Goal: Information Seeking & Learning: Learn about a topic

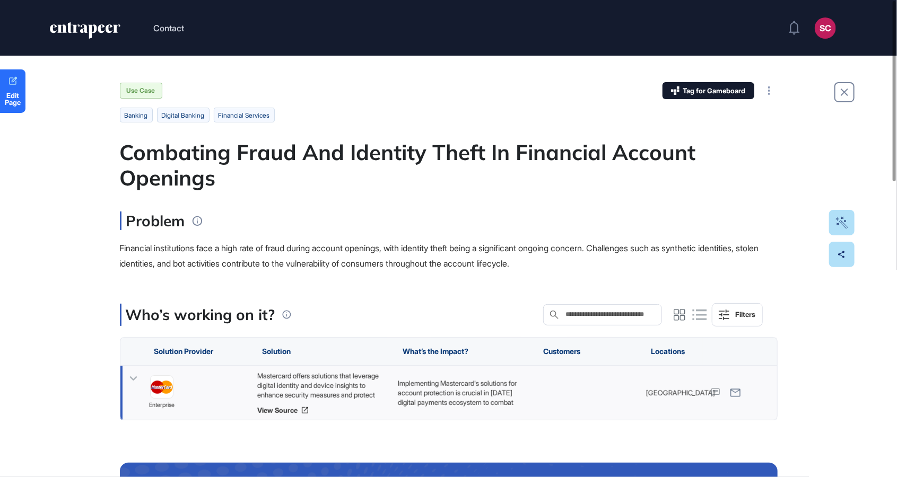
click at [513, 388] on p "Implementing Mastercard's solutions for account protection is crucial in [DATE]…" at bounding box center [462, 422] width 130 height 87
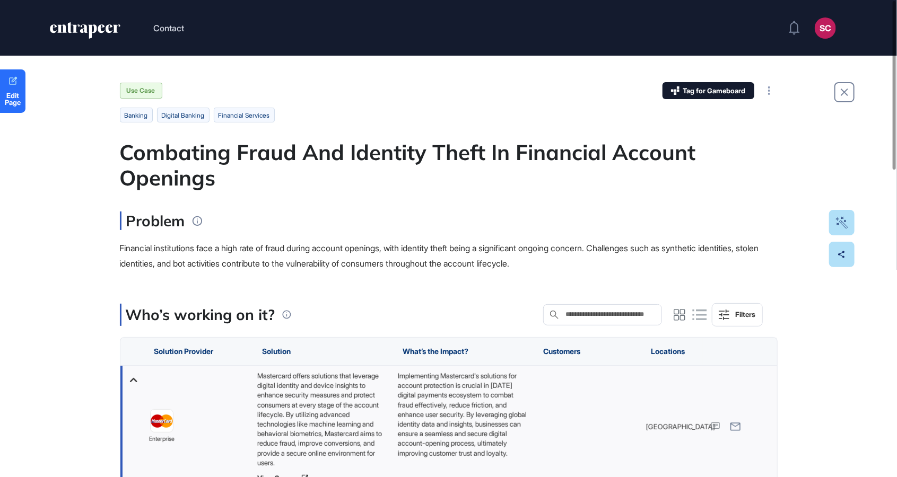
click at [513, 388] on p "Implementing Mastercard's solutions for account protection is crucial in [DATE]…" at bounding box center [462, 414] width 130 height 87
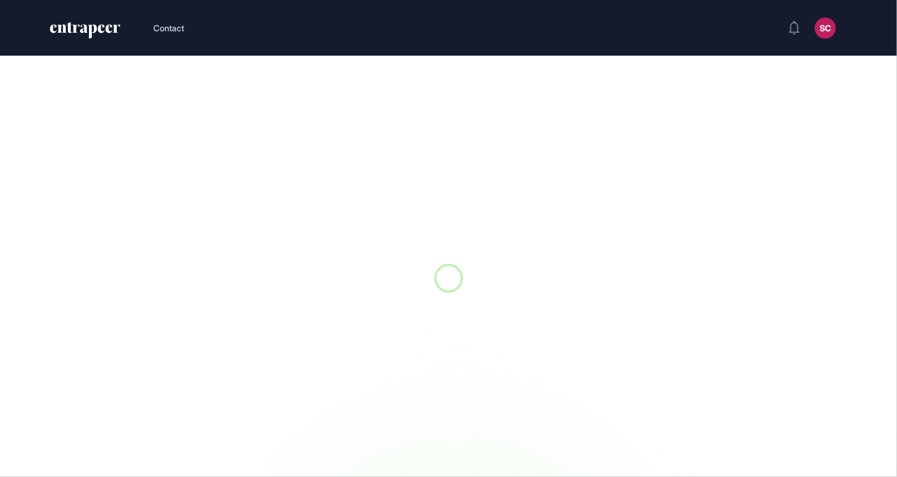
scroll to position [1, 1]
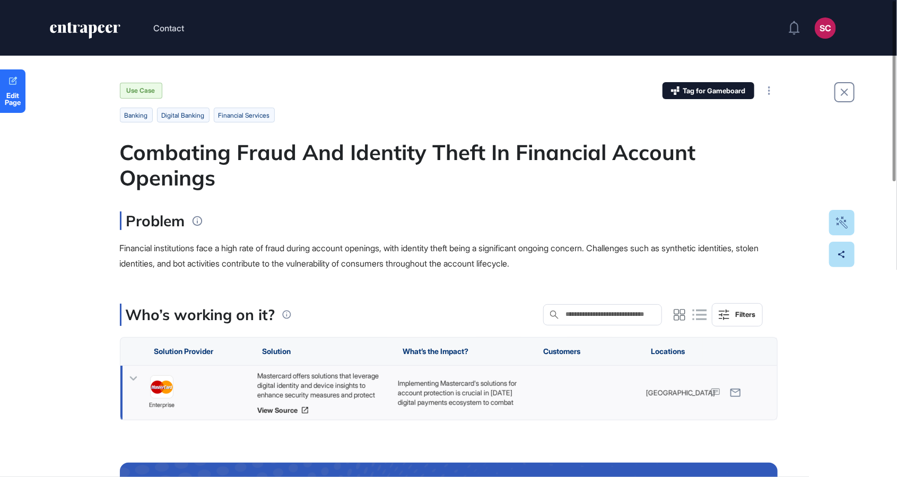
click at [129, 372] on icon at bounding box center [133, 378] width 15 height 15
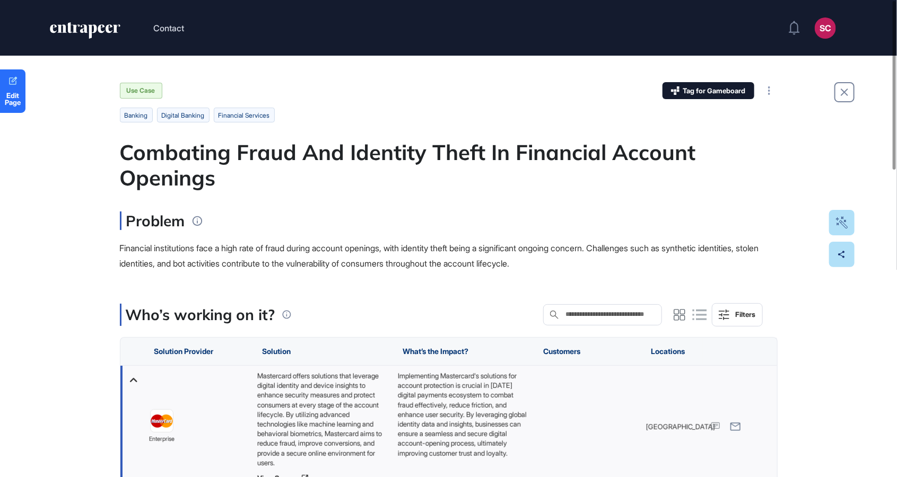
drag, startPoint x: 364, startPoint y: 407, endPoint x: 384, endPoint y: 381, distance: 32.6
click at [384, 381] on div "Mastercard offers solutions that leverage digital identity and device insights …" at bounding box center [322, 419] width 130 height 97
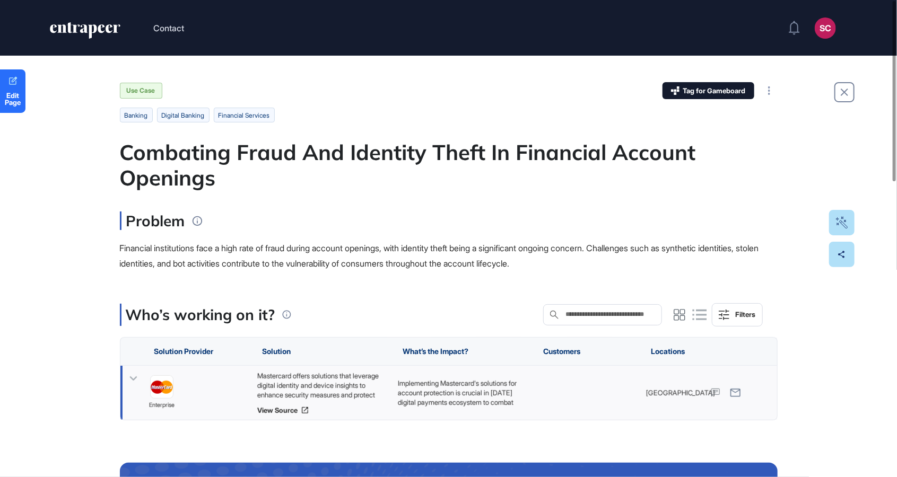
click at [384, 381] on div "Mastercard offers solutions that leverage digital identity and device insights …" at bounding box center [322, 385] width 130 height 29
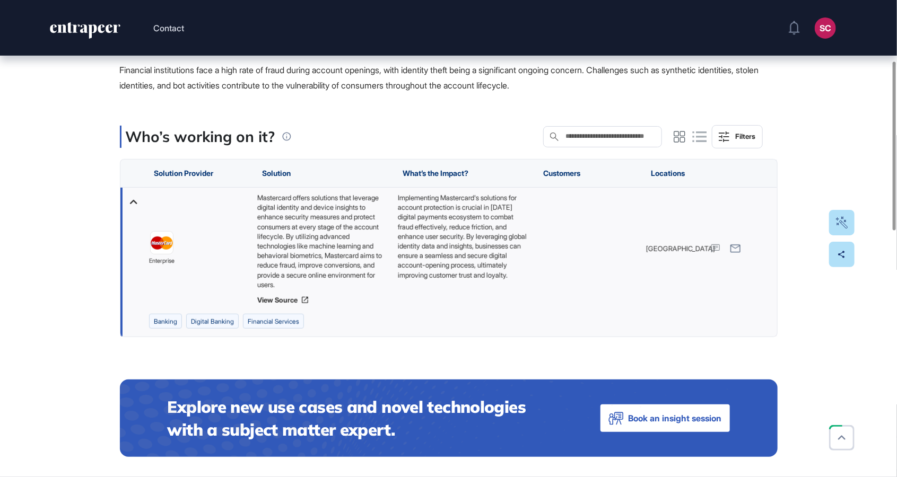
scroll to position [180, 0]
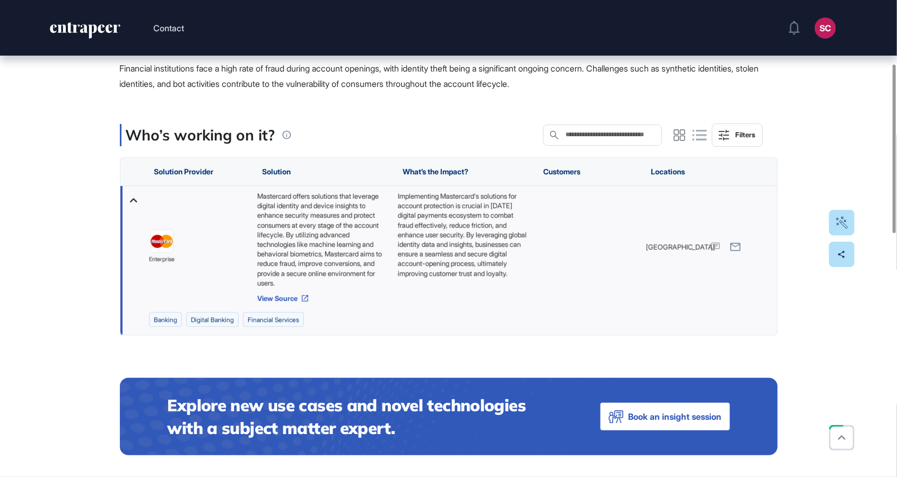
click at [282, 299] on link "View Source" at bounding box center [322, 298] width 130 height 8
